Goal: Task Accomplishment & Management: Manage account settings

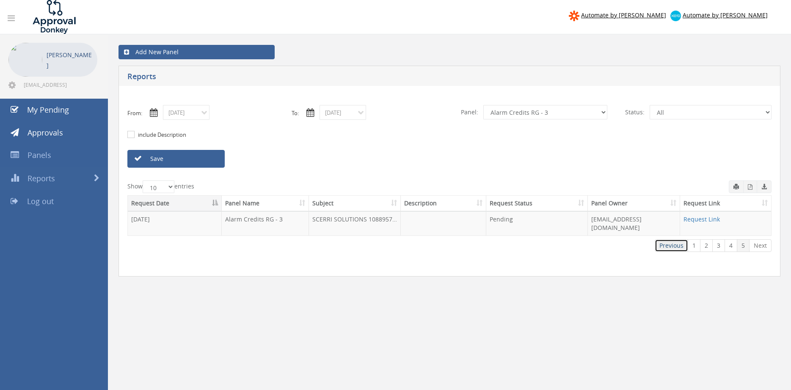
click at [670, 239] on link "Previous" at bounding box center [670, 245] width 33 height 13
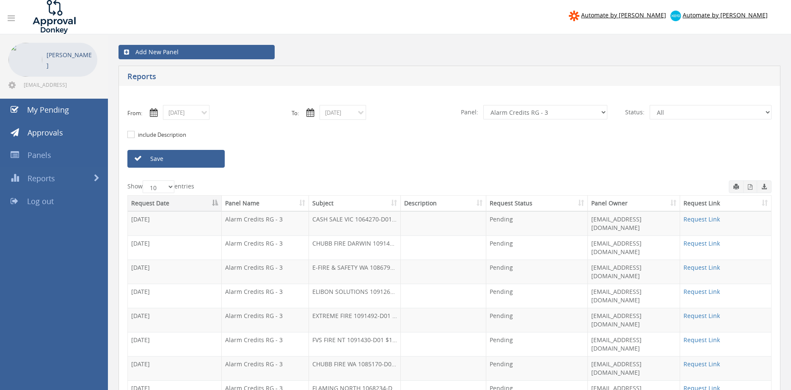
click at [483, 105] on select "All Alarm Credits RG - 3 NZ Utilities Cable and SAI Global NZ Alarms-1 NZ FX Pa…" at bounding box center [545, 112] width 124 height 14
select select "number:9739"
click option "Credit Requests - 2" at bounding box center [0, 0] width 0 height 0
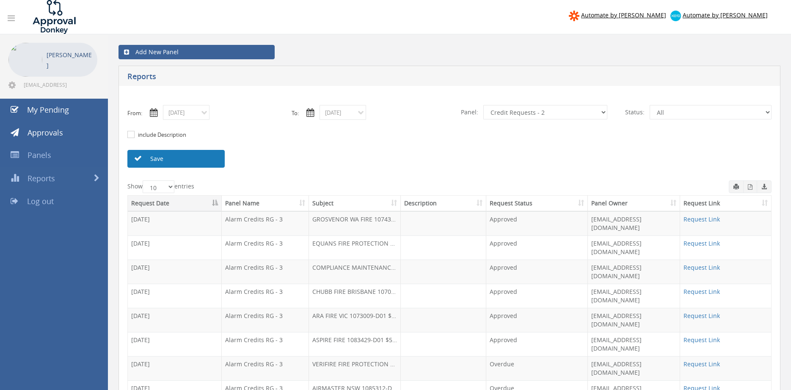
click at [206, 156] on link "Save" at bounding box center [175, 159] width 97 height 18
click at [198, 114] on input "08/01/2025" at bounding box center [186, 112] width 47 height 15
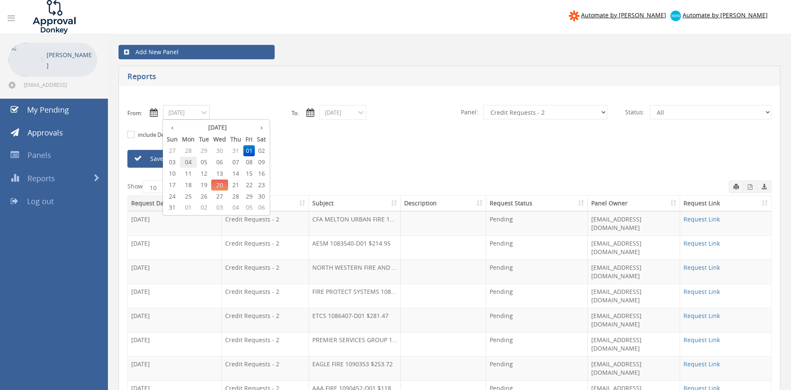
click at [187, 162] on span "04" at bounding box center [188, 161] width 17 height 11
type input "08/04/2025"
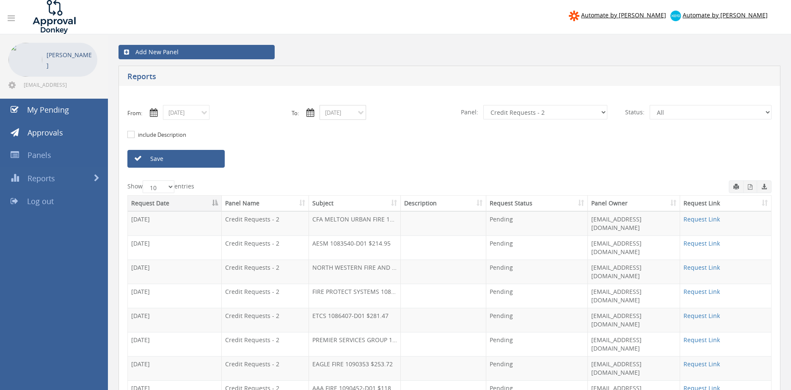
click at [332, 115] on input "08/19/2025" at bounding box center [342, 112] width 47 height 15
click at [350, 163] on span "04" at bounding box center [344, 161] width 17 height 11
type input "08/04/2025"
click at [483, 105] on select "All Alarm Credits RG - 3 NZ Utilities Cable and SAI Global NZ Alarms-1 NZ FX Pa…" at bounding box center [545, 112] width 124 height 14
select select "number:9741"
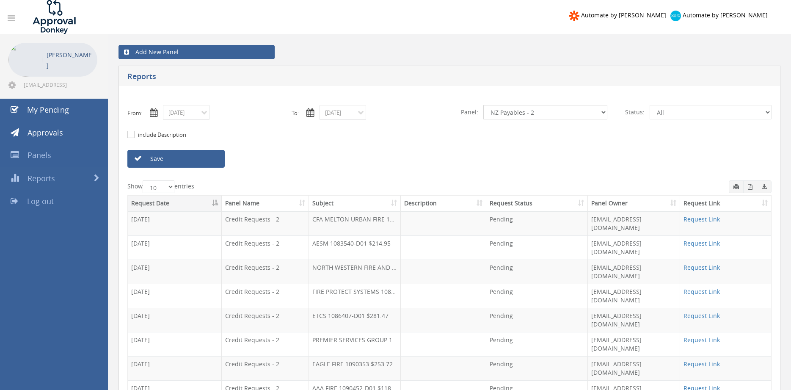
click option "NZ Payables - 2" at bounding box center [0, 0] width 0 height 0
click at [198, 158] on link "Save" at bounding box center [175, 159] width 97 height 18
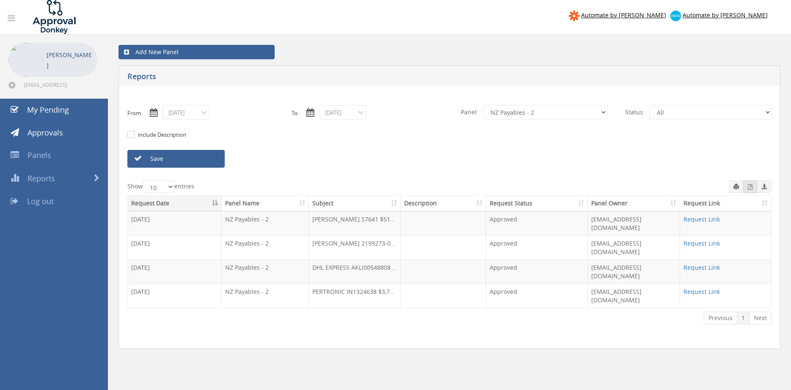
click at [750, 187] on icon "button" at bounding box center [749, 186] width 5 height 5
click at [198, 114] on input "08/04/2025" at bounding box center [186, 112] width 47 height 15
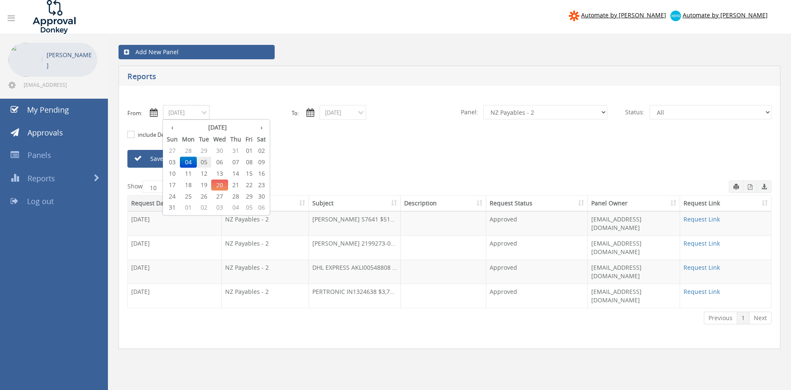
click at [208, 162] on span "05" at bounding box center [204, 161] width 14 height 11
type input "08/05/2025"
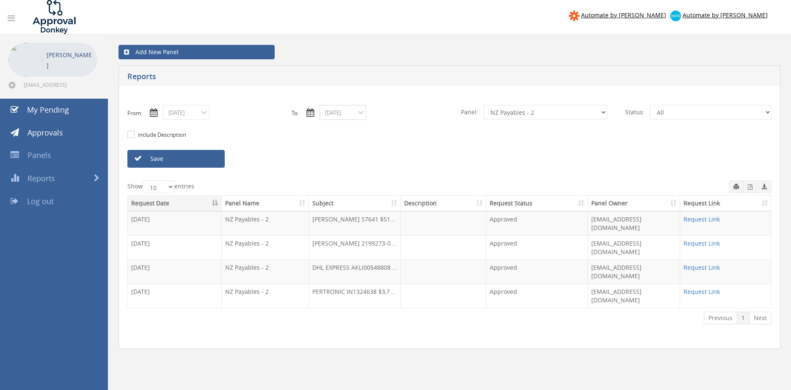
click at [332, 110] on input "08/04/2025" at bounding box center [342, 112] width 47 height 15
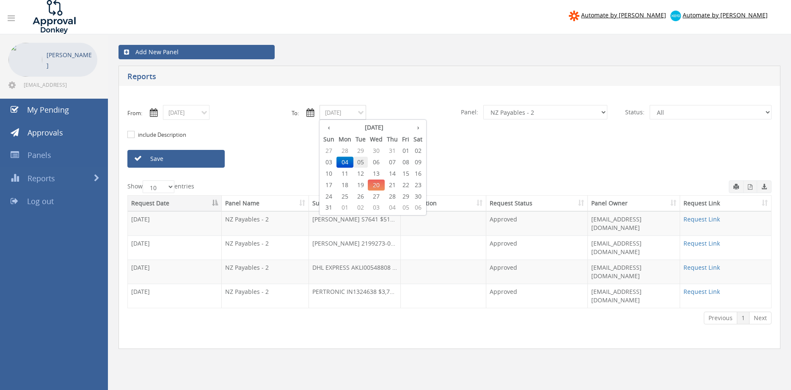
click at [361, 160] on span "05" at bounding box center [360, 161] width 14 height 11
type input "08/05/2025"
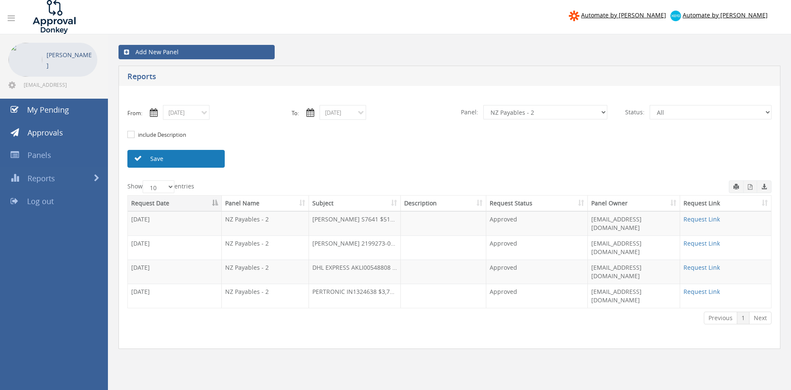
click at [214, 159] on link "Save" at bounding box center [175, 159] width 97 height 18
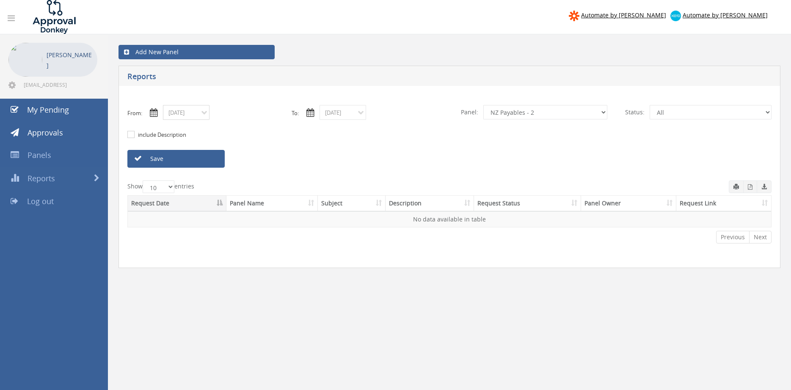
click at [199, 115] on input "08/05/2025" at bounding box center [186, 112] width 47 height 15
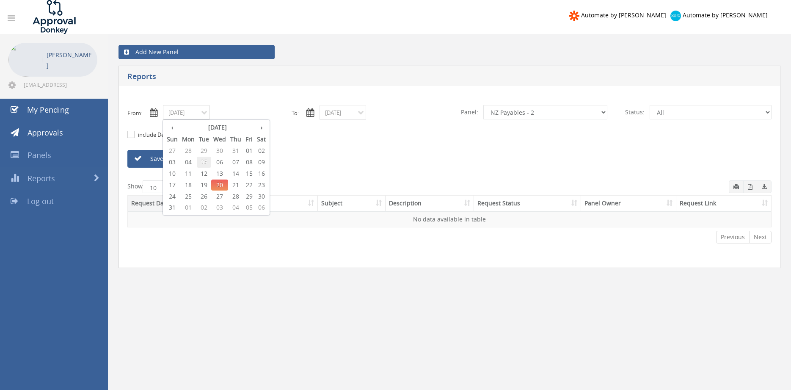
click at [202, 162] on span "05" at bounding box center [204, 161] width 14 height 11
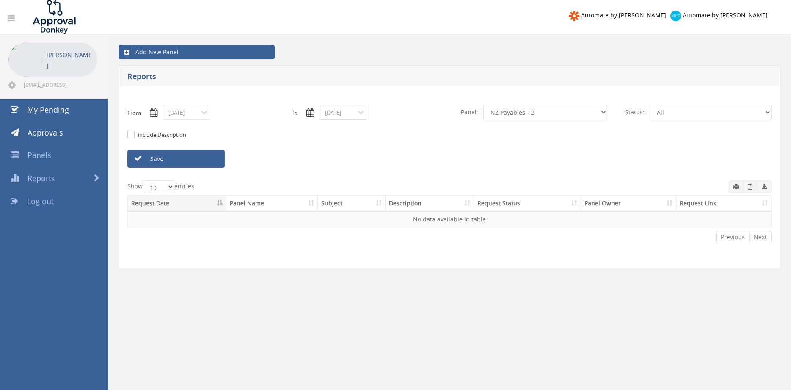
click at [332, 114] on input "08/05/2025" at bounding box center [342, 112] width 47 height 15
click at [359, 158] on span "05" at bounding box center [360, 161] width 14 height 11
click at [210, 163] on link "Save" at bounding box center [175, 159] width 97 height 18
click at [483, 105] on select "All Alarm Credits RG - 3 NZ Utilities Cable and SAI Global NZ Alarms-1 NZ FX Pa…" at bounding box center [545, 112] width 124 height 14
select select "number:13141"
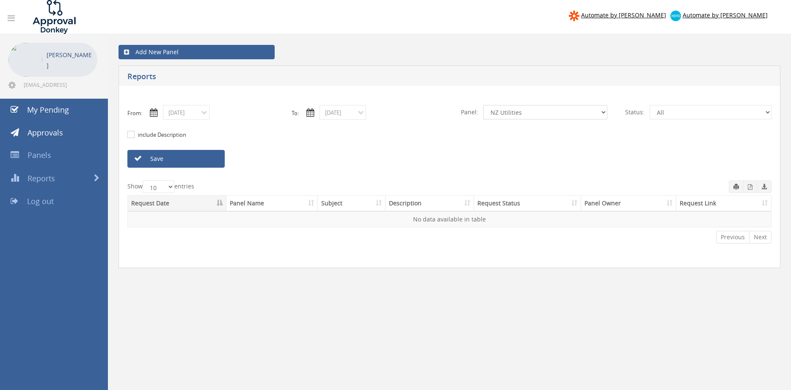
click option "NZ Utilities" at bounding box center [0, 0] width 0 height 0
click at [214, 161] on link "Save" at bounding box center [175, 159] width 97 height 18
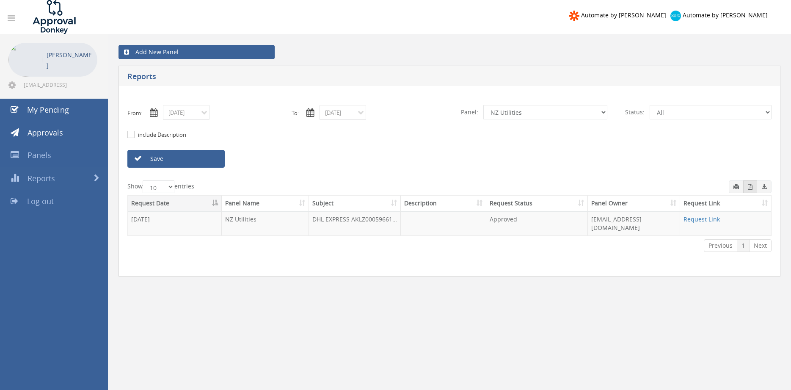
click at [752, 189] on button "button" at bounding box center [750, 186] width 14 height 13
click at [697, 220] on link "Request Link" at bounding box center [701, 219] width 36 height 8
click at [201, 115] on input "08/05/2025" at bounding box center [186, 112] width 47 height 15
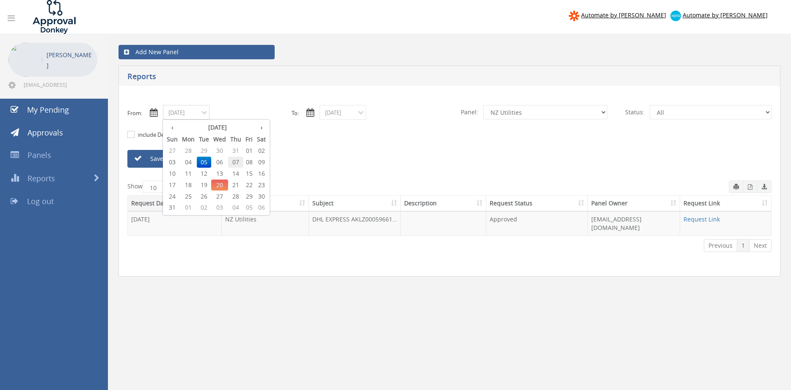
click at [239, 162] on span "07" at bounding box center [235, 161] width 15 height 11
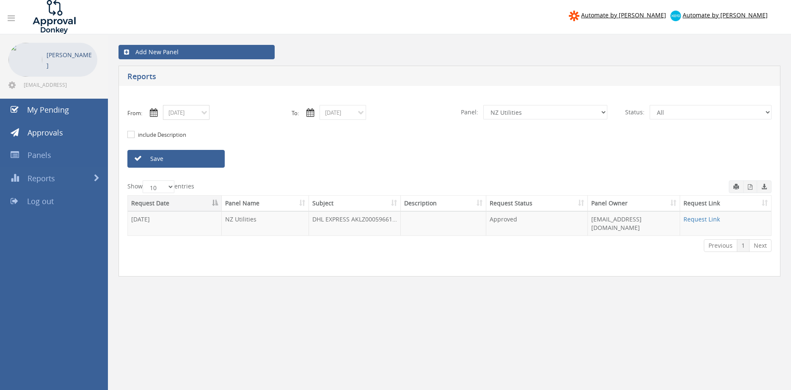
type input "08/07/2025"
click at [344, 111] on input "08/05/2025" at bounding box center [342, 112] width 47 height 15
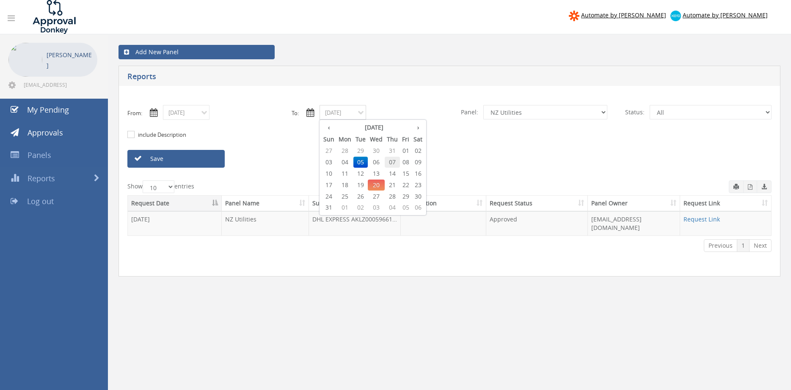
click at [393, 161] on span "07" at bounding box center [391, 161] width 15 height 11
type input "08/07/2025"
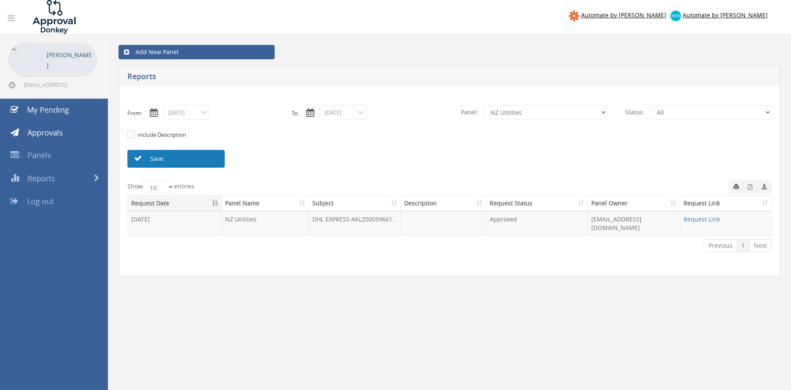
click at [205, 159] on link "Save" at bounding box center [175, 159] width 97 height 18
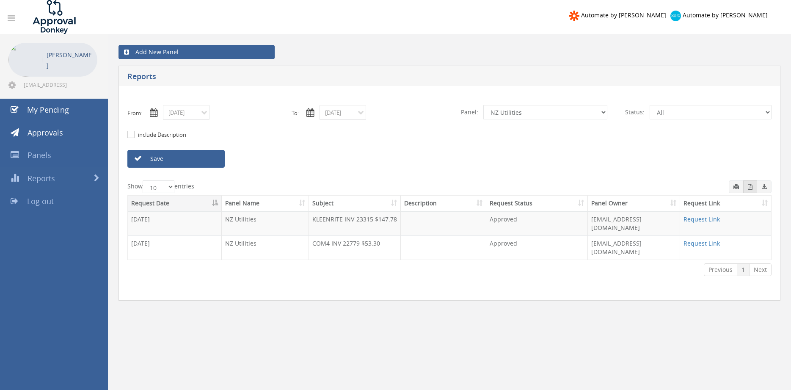
click at [749, 187] on icon "button" at bounding box center [749, 186] width 5 height 5
click at [483, 105] on select "All Alarm Credits RG - 3 NZ Utilities Cable and SAI Global NZ Alarms-1 NZ FX Pa…" at bounding box center [545, 112] width 124 height 14
select select "number:9741"
click option "NZ Payables - 2" at bounding box center [0, 0] width 0 height 0
click at [187, 155] on link "Save" at bounding box center [175, 159] width 97 height 18
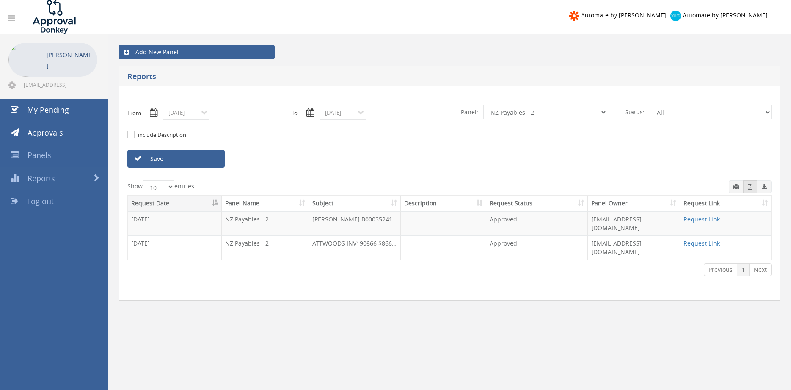
click at [749, 187] on icon "button" at bounding box center [749, 186] width 5 height 5
click at [195, 114] on input "08/07/2025" at bounding box center [186, 112] width 47 height 15
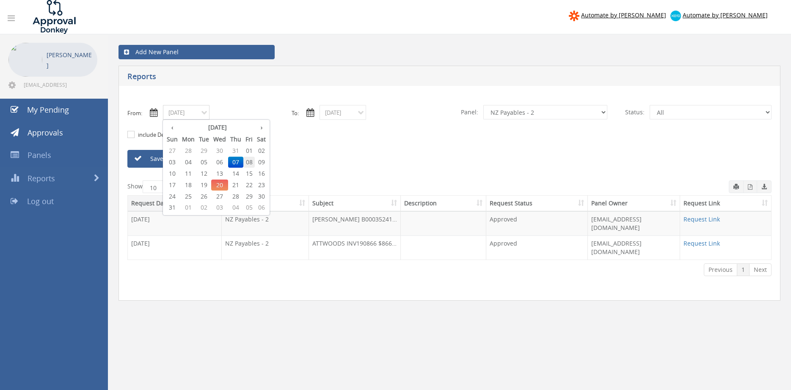
click at [253, 161] on span "08" at bounding box center [248, 161] width 11 height 11
type input "08/08/2025"
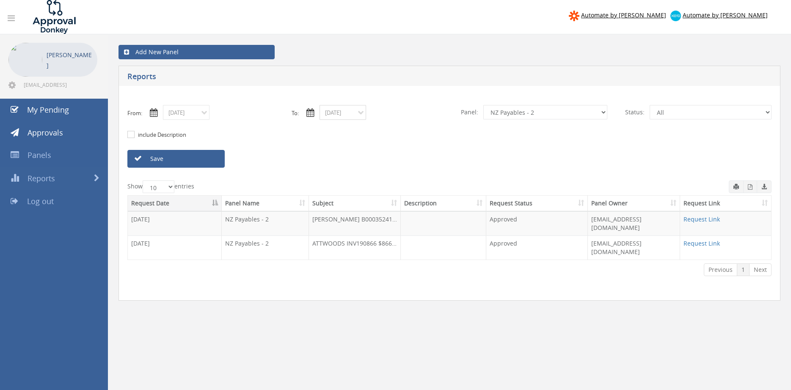
click at [342, 111] on input "08/07/2025" at bounding box center [342, 112] width 47 height 15
click at [407, 161] on span "08" at bounding box center [405, 161] width 11 height 11
type input "08/08/2025"
click at [208, 162] on link "Save" at bounding box center [175, 159] width 97 height 18
click at [751, 187] on icon "button" at bounding box center [749, 186] width 5 height 5
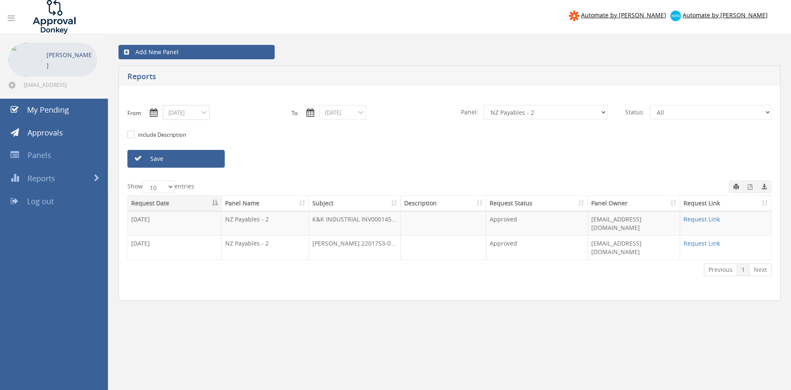
click at [205, 114] on input "08/08/2025" at bounding box center [186, 112] width 47 height 15
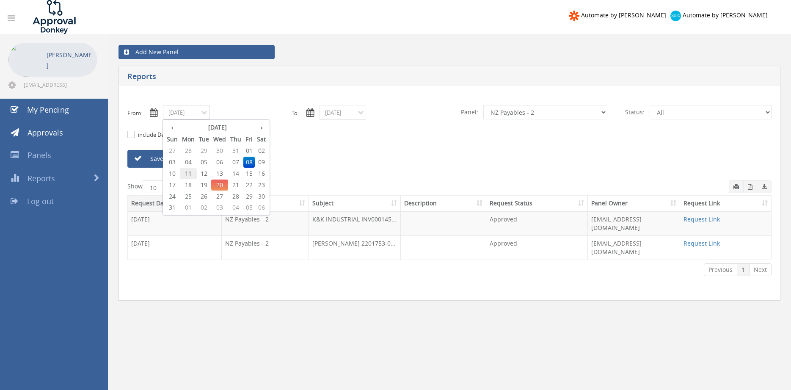
click at [193, 174] on span "11" at bounding box center [188, 173] width 17 height 11
type input "08/11/2025"
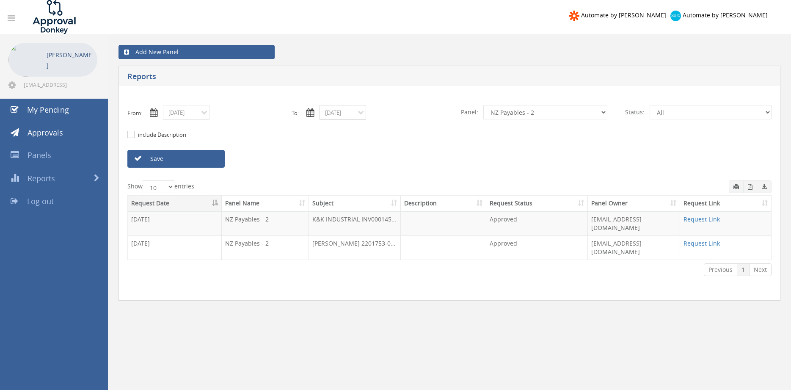
click at [339, 115] on input "08/08/2025" at bounding box center [342, 112] width 47 height 15
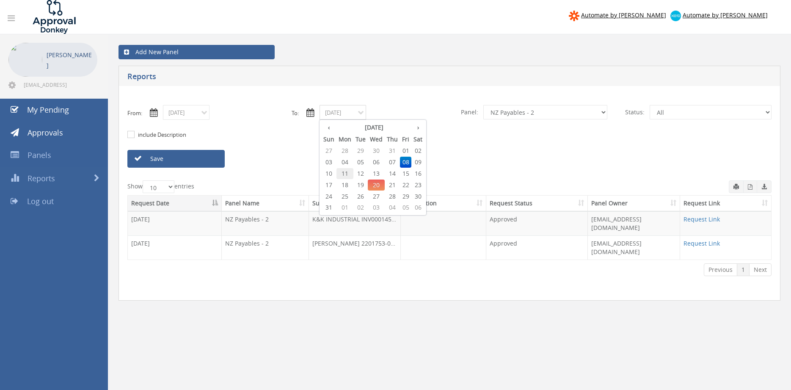
click at [344, 174] on span "11" at bounding box center [344, 173] width 17 height 11
type input "08/11/2025"
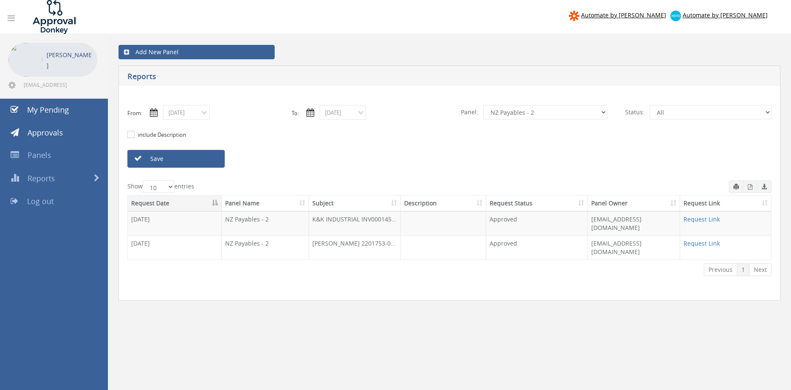
drag, startPoint x: 217, startPoint y: 162, endPoint x: 259, endPoint y: 160, distance: 41.9
click at [217, 161] on link "Save" at bounding box center [175, 159] width 97 height 18
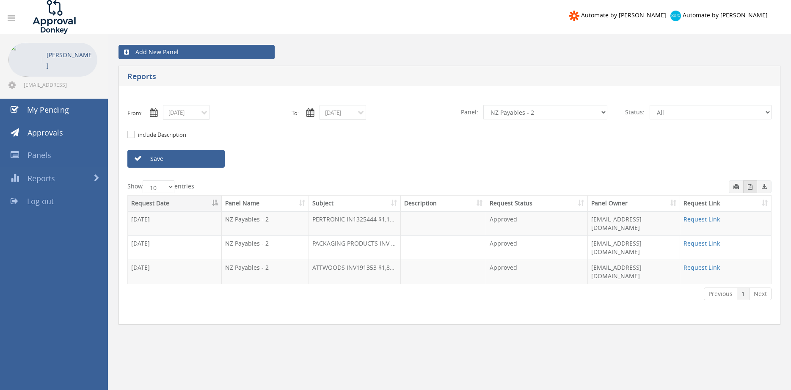
click at [750, 188] on icon "button" at bounding box center [749, 186] width 5 height 5
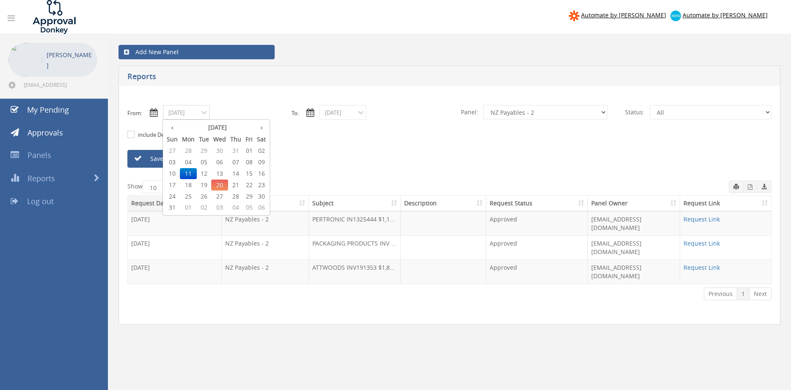
click at [199, 113] on input "08/11/2025" at bounding box center [186, 112] width 47 height 15
drag, startPoint x: 206, startPoint y: 175, endPoint x: 274, endPoint y: 160, distance: 70.4
click at [206, 174] on span "12" at bounding box center [204, 173] width 14 height 11
type input "08/12/2025"
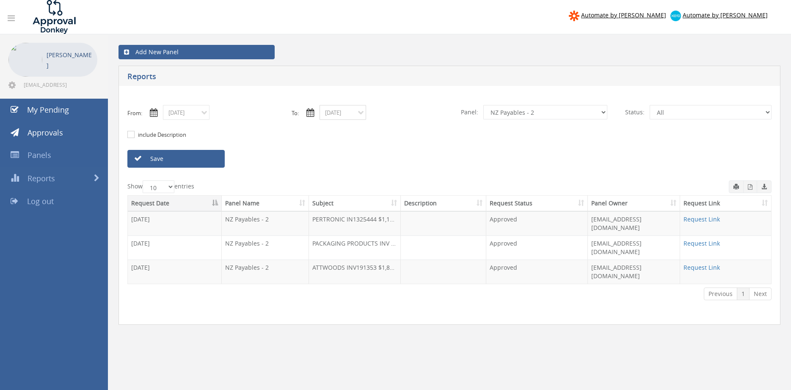
click at [340, 112] on input "08/11/2025" at bounding box center [342, 112] width 47 height 15
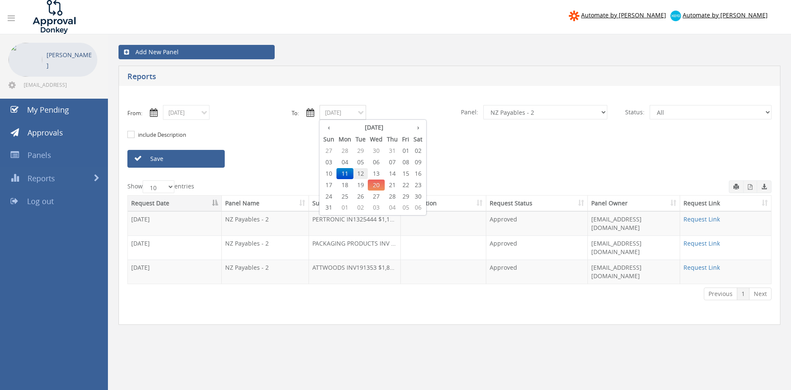
click at [361, 173] on span "12" at bounding box center [360, 173] width 14 height 11
type input "08/12/2025"
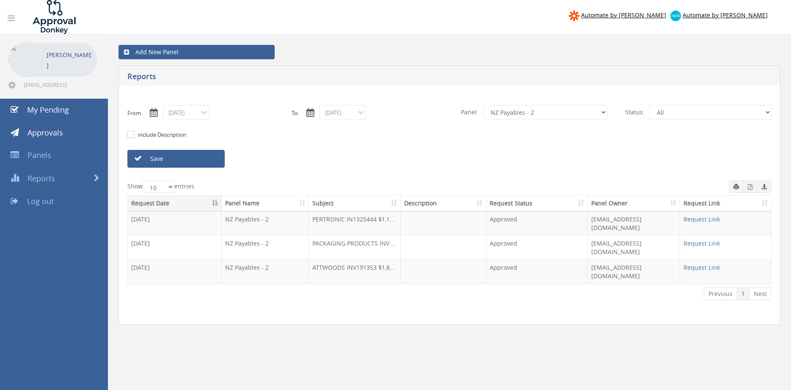
drag, startPoint x: 213, startPoint y: 161, endPoint x: 279, endPoint y: 164, distance: 66.5
click at [212, 161] on link "Save" at bounding box center [175, 159] width 97 height 18
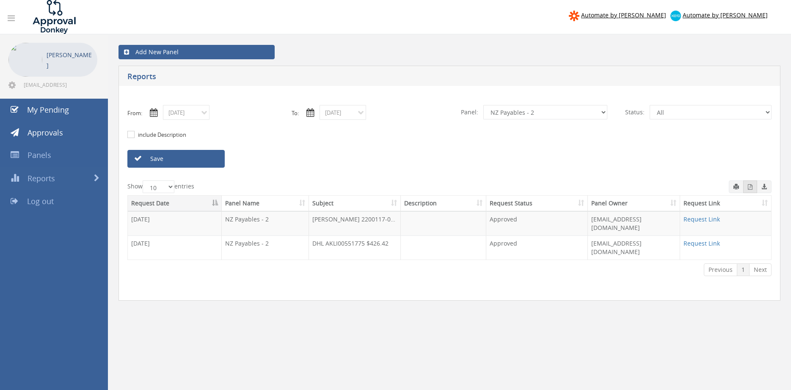
click at [748, 189] on icon "button" at bounding box center [749, 186] width 5 height 5
click at [200, 115] on input "08/12/2025" at bounding box center [186, 112] width 47 height 15
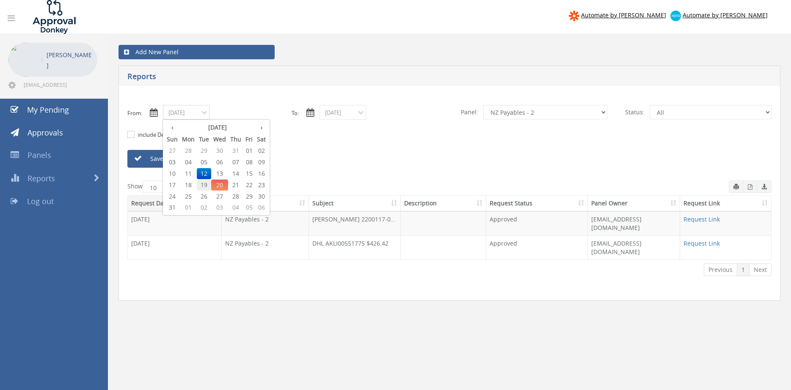
click at [204, 184] on span "19" at bounding box center [204, 184] width 14 height 11
type input "08/19/2025"
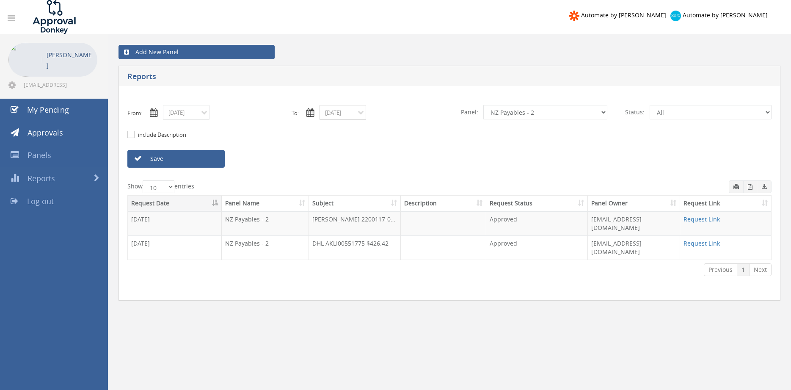
click at [331, 109] on input "08/12/2025" at bounding box center [342, 112] width 47 height 15
click at [360, 183] on span "19" at bounding box center [360, 184] width 14 height 11
type input "08/19/2025"
click at [211, 159] on link "Save" at bounding box center [175, 159] width 97 height 18
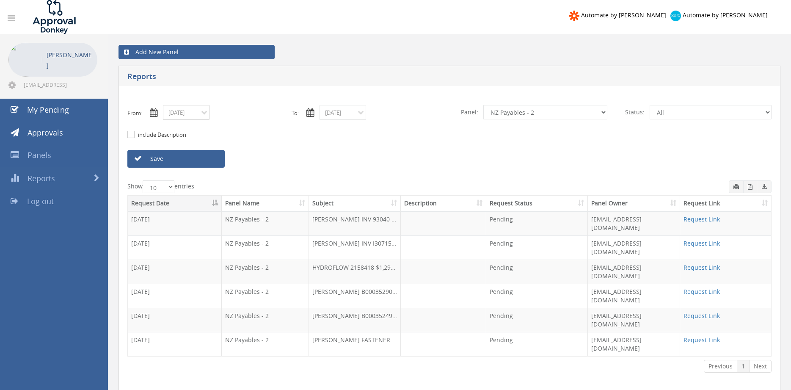
click at [182, 111] on input "08/19/2025" at bounding box center [186, 112] width 47 height 15
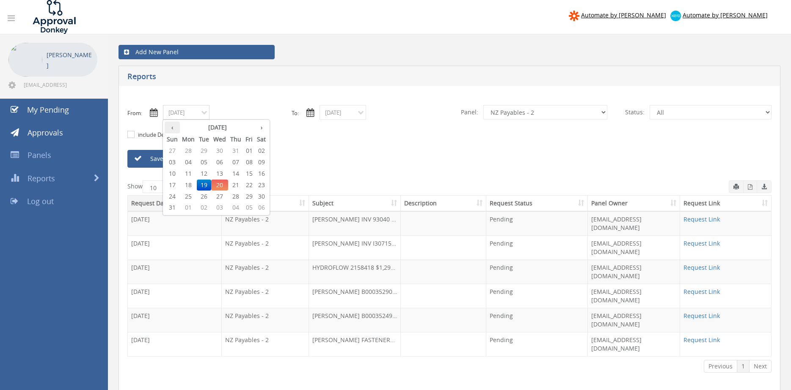
click at [171, 128] on th "‹" at bounding box center [172, 127] width 15 height 12
click at [205, 183] on span "22" at bounding box center [204, 184] width 14 height 11
type input "07/22/2025"
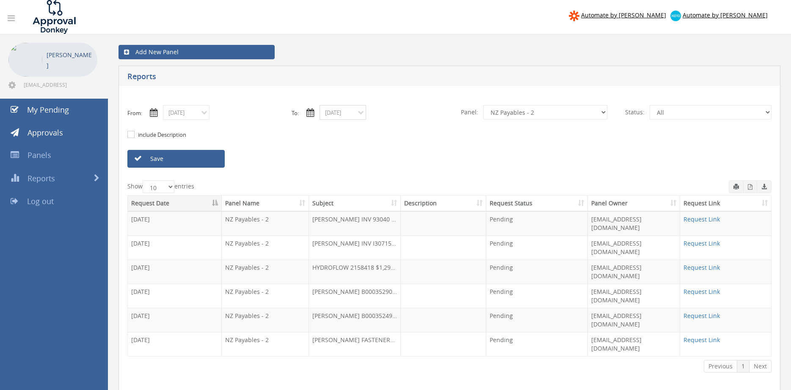
click at [340, 115] on input "08/19/2025" at bounding box center [342, 112] width 47 height 15
click at [327, 129] on th "‹" at bounding box center [328, 127] width 15 height 12
click at [361, 185] on span "22" at bounding box center [360, 184] width 14 height 11
type input "07/22/2025"
click at [206, 163] on link "Save" at bounding box center [175, 159] width 97 height 18
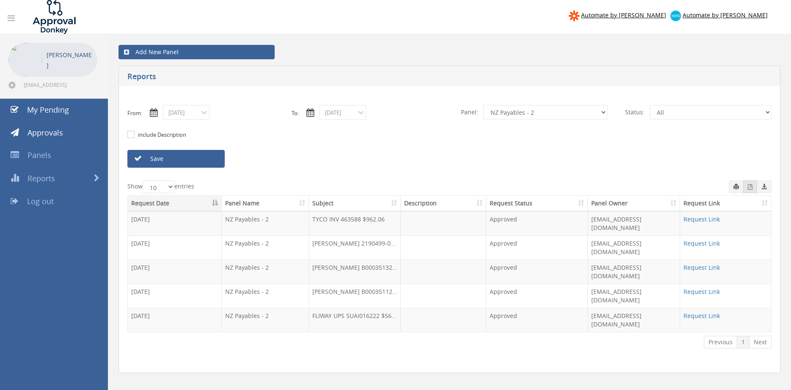
click at [748, 187] on icon "button" at bounding box center [749, 186] width 5 height 5
click at [197, 115] on input "07/22/2025" at bounding box center [186, 112] width 47 height 15
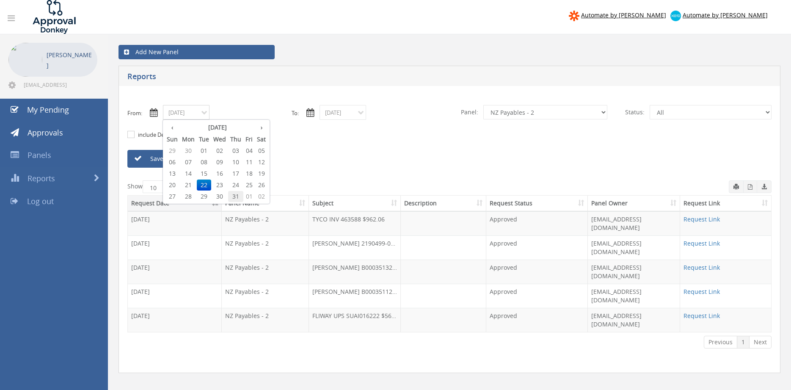
click at [235, 196] on span "31" at bounding box center [235, 196] width 15 height 11
type input "07/31/2025"
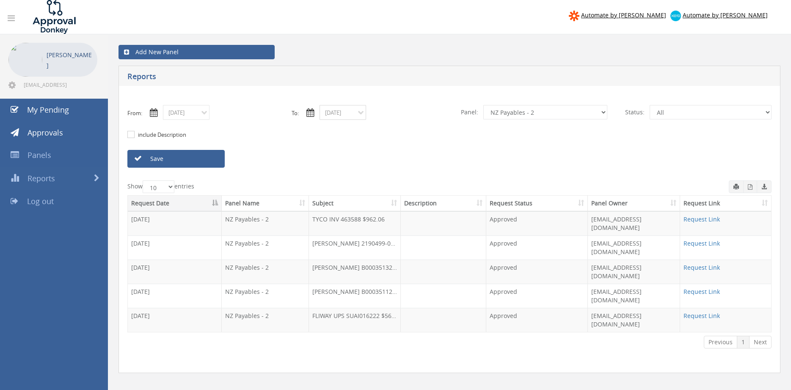
click at [340, 114] on input "07/22/2025" at bounding box center [342, 112] width 47 height 15
click at [390, 196] on span "31" at bounding box center [391, 196] width 15 height 11
type input "07/31/2025"
click at [211, 164] on link "Save" at bounding box center [175, 159] width 97 height 18
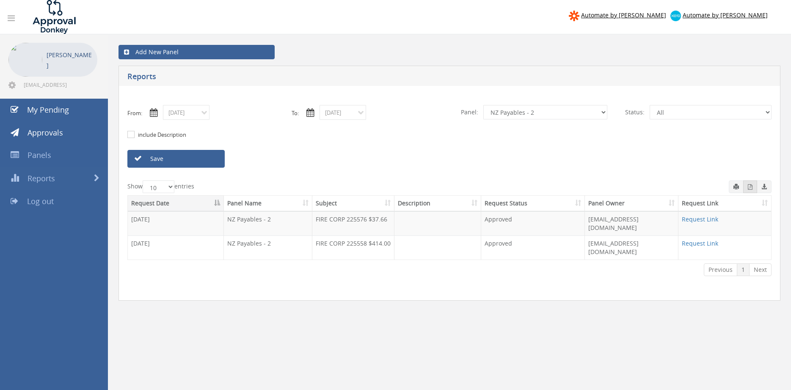
click at [745, 186] on button "button" at bounding box center [750, 186] width 14 height 13
click at [203, 112] on input "07/31/2025" at bounding box center [186, 112] width 47 height 15
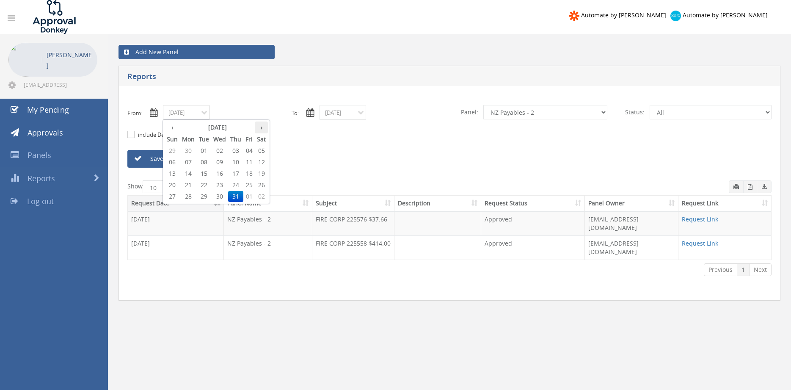
click at [261, 130] on th "›" at bounding box center [261, 127] width 13 height 12
click at [204, 163] on span "05" at bounding box center [204, 161] width 14 height 11
type input "08/05/2025"
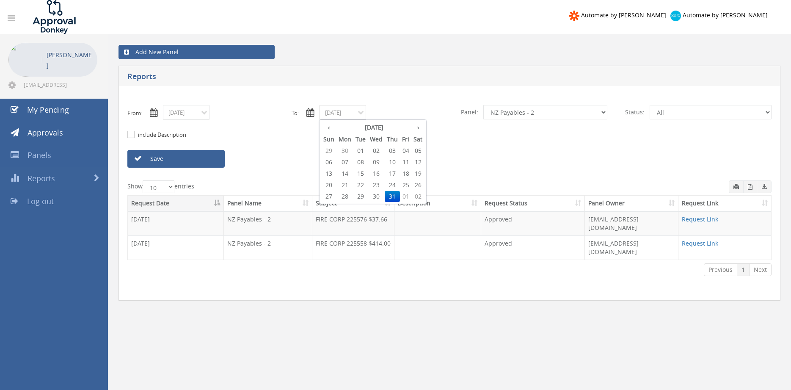
click at [339, 115] on input "07/31/2025" at bounding box center [342, 112] width 47 height 15
click at [419, 129] on th "›" at bounding box center [417, 127] width 13 height 12
click at [361, 161] on span "05" at bounding box center [360, 161] width 14 height 11
type input "08/05/2025"
click at [483, 105] on select "All Alarm Credits RG - 3 NZ Utilities Cable and SAI Global NZ Alarms-1 NZ FX Pa…" at bounding box center [545, 112] width 124 height 14
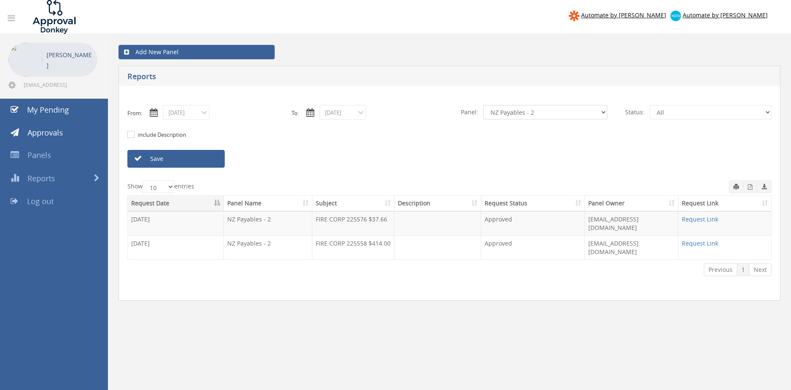
select select "number:13141"
click option "NZ Utilities" at bounding box center [0, 0] width 0 height 0
click at [202, 160] on link "Save" at bounding box center [175, 159] width 97 height 18
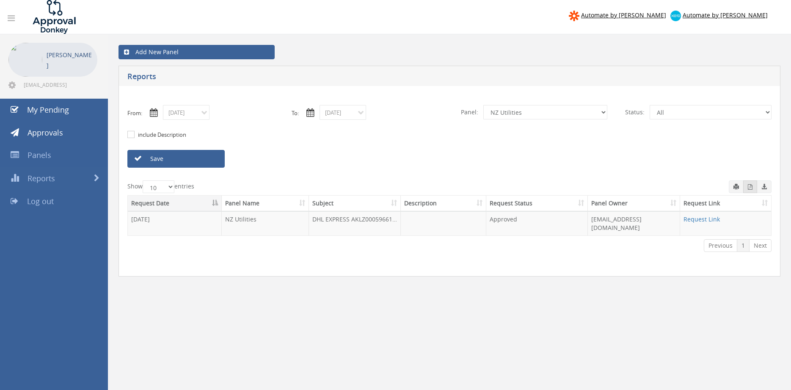
click at [750, 189] on icon "button" at bounding box center [749, 186] width 5 height 5
drag, startPoint x: 198, startPoint y: 112, endPoint x: 200, endPoint y: 117, distance: 5.2
click at [198, 113] on input "08/05/2025" at bounding box center [186, 112] width 47 height 15
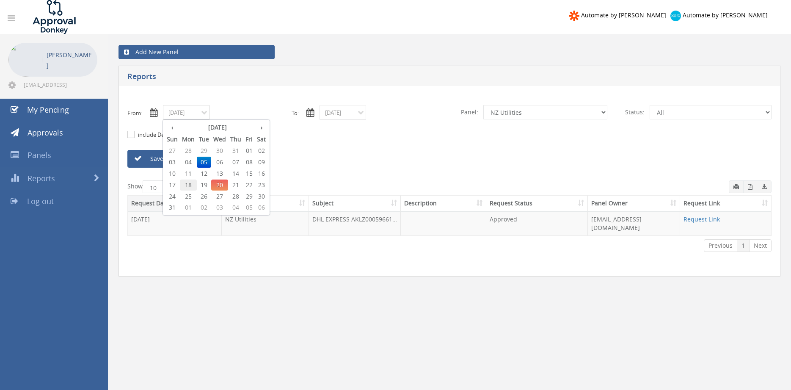
click at [187, 184] on span "18" at bounding box center [188, 184] width 17 height 11
type input "08/18/2025"
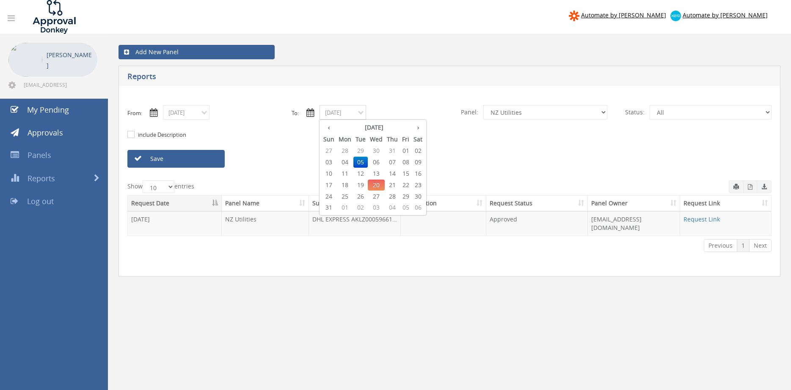
click at [336, 113] on input "08/05/2025" at bounding box center [342, 112] width 47 height 15
click at [345, 186] on span "18" at bounding box center [344, 184] width 17 height 11
type input "08/18/2025"
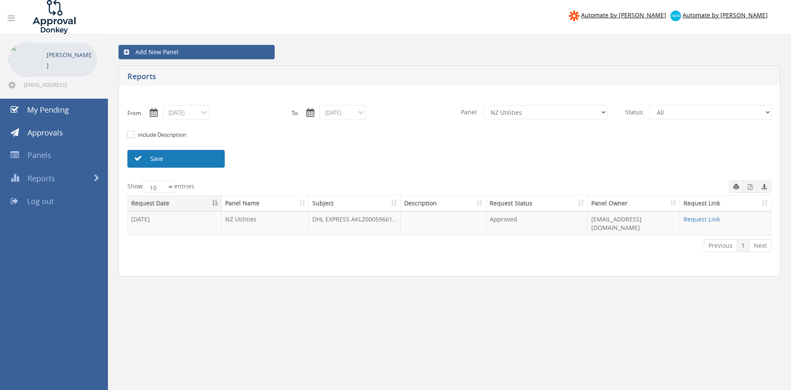
click at [204, 161] on link "Save" at bounding box center [175, 159] width 97 height 18
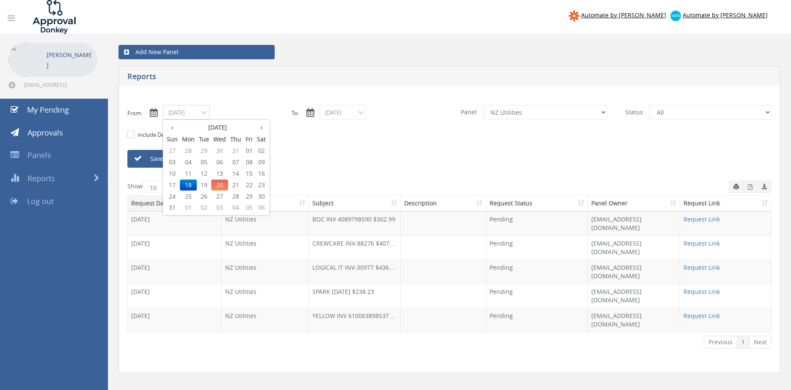
click at [186, 114] on input "08/18/2025" at bounding box center [186, 112] width 47 height 15
click at [248, 161] on span "08" at bounding box center [248, 161] width 11 height 11
type input "08/08/2025"
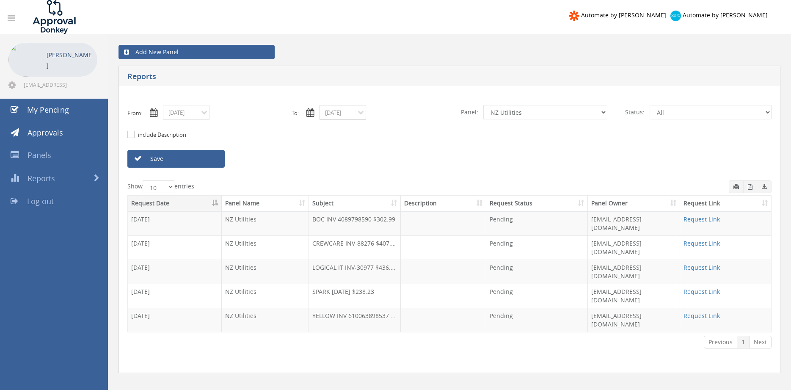
click at [347, 113] on input "08/18/2025" at bounding box center [342, 112] width 47 height 15
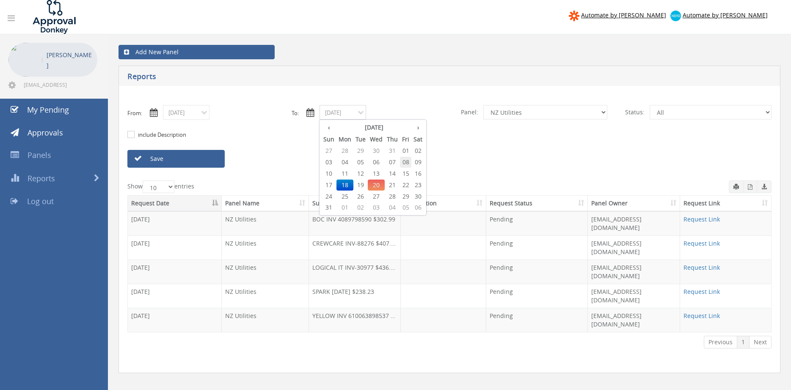
click at [408, 162] on span "08" at bounding box center [405, 161] width 11 height 11
type input "08/08/2025"
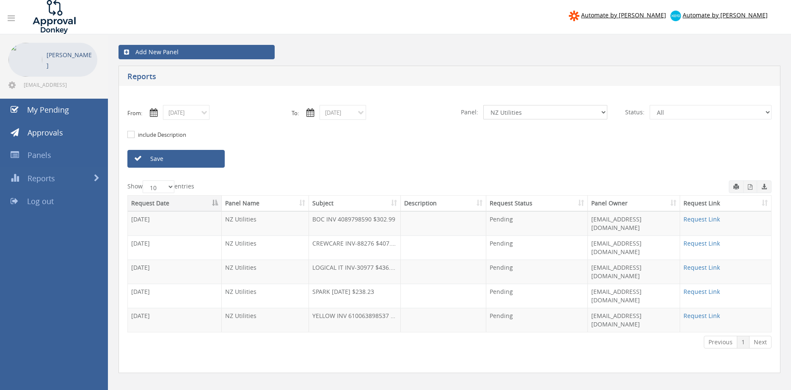
click at [483, 105] on select "All Alarm Credits RG - 3 NZ Utilities Cable and SAI Global NZ Alarms-1 NZ FX Pa…" at bounding box center [545, 112] width 124 height 14
select select "number:9742"
click option "NZ Credits - 2" at bounding box center [0, 0] width 0 height 0
click at [199, 155] on link "Save" at bounding box center [175, 159] width 97 height 18
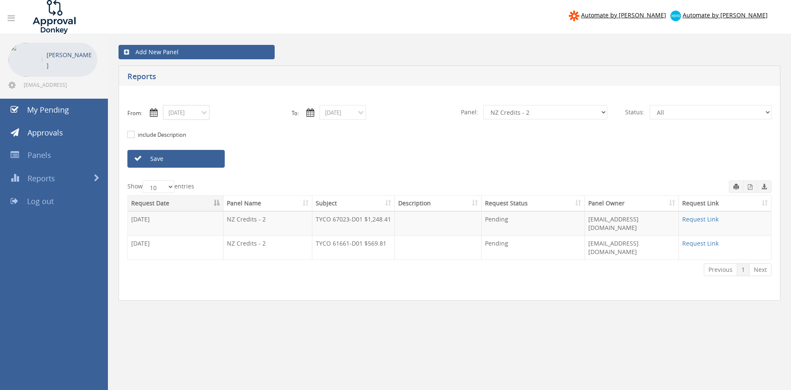
click at [187, 113] on input "08/08/2025" at bounding box center [186, 112] width 47 height 15
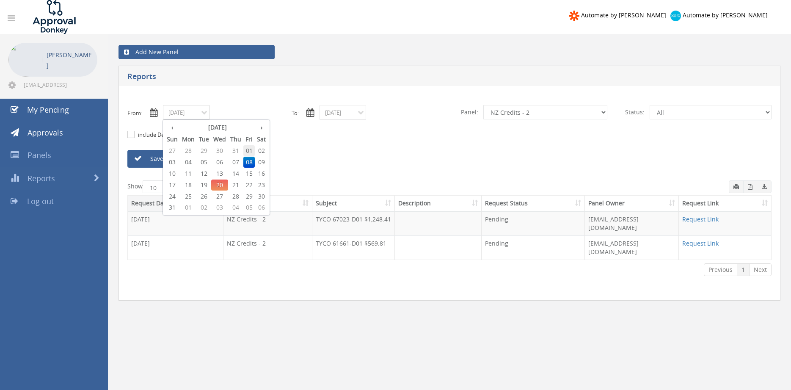
click at [251, 151] on span "01" at bounding box center [248, 150] width 11 height 11
type input "08/01/2025"
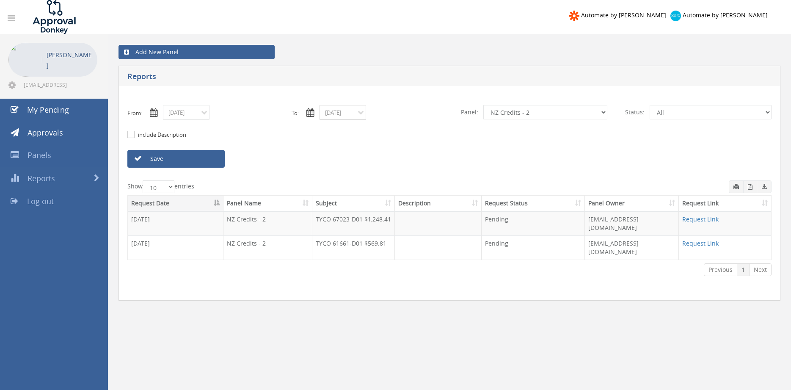
click at [338, 115] on input "08/08/2025" at bounding box center [342, 112] width 47 height 15
click at [403, 147] on span "01" at bounding box center [405, 150] width 11 height 11
type input "08/01/2025"
click at [483, 105] on select "All Alarm Credits RG - 3 NZ Utilities Cable and SAI Global NZ Alarms-1 NZ FX Pa…" at bounding box center [545, 112] width 124 height 14
select select "number:9739"
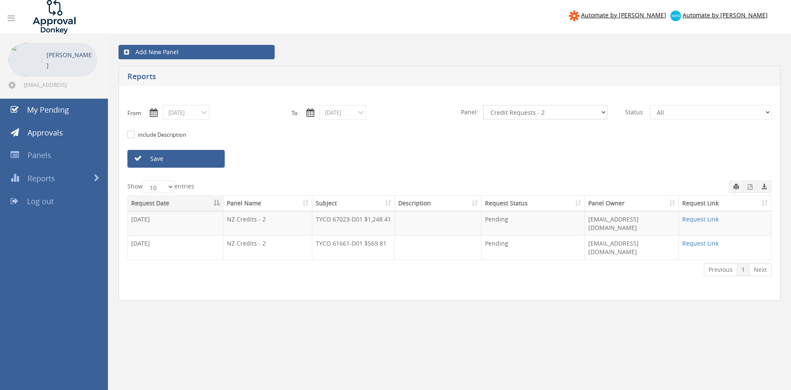
click option "Credit Requests - 2" at bounding box center [0, 0] width 0 height 0
click at [196, 159] on link "Save" at bounding box center [175, 159] width 97 height 18
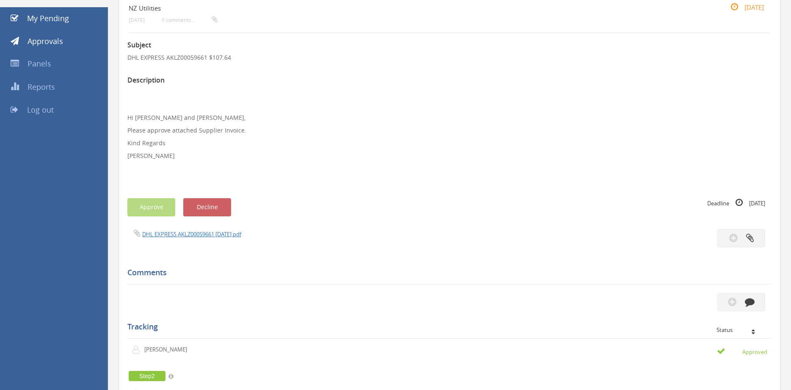
scroll to position [86, 0]
